Goal: Transaction & Acquisition: Purchase product/service

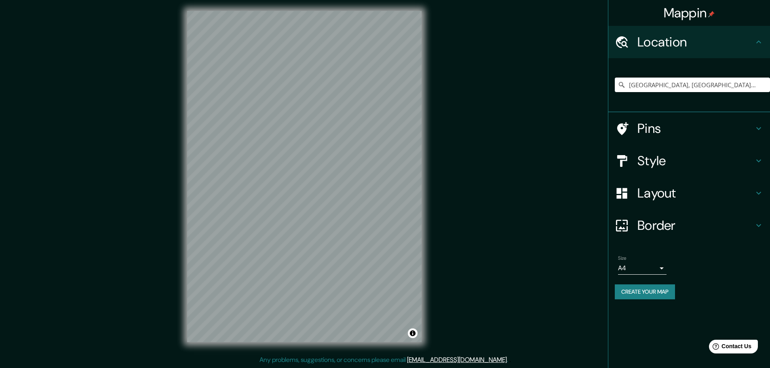
click at [660, 266] on body "Mappin Location Guadalajara, Jalisco, México Pins Style Layout Border Choose a …" at bounding box center [385, 182] width 770 height 368
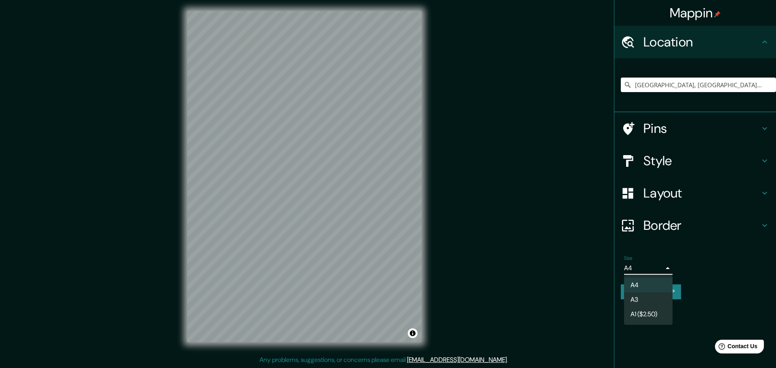
click at [660, 266] on div at bounding box center [388, 184] width 776 height 368
